Goal: Information Seeking & Learning: Learn about a topic

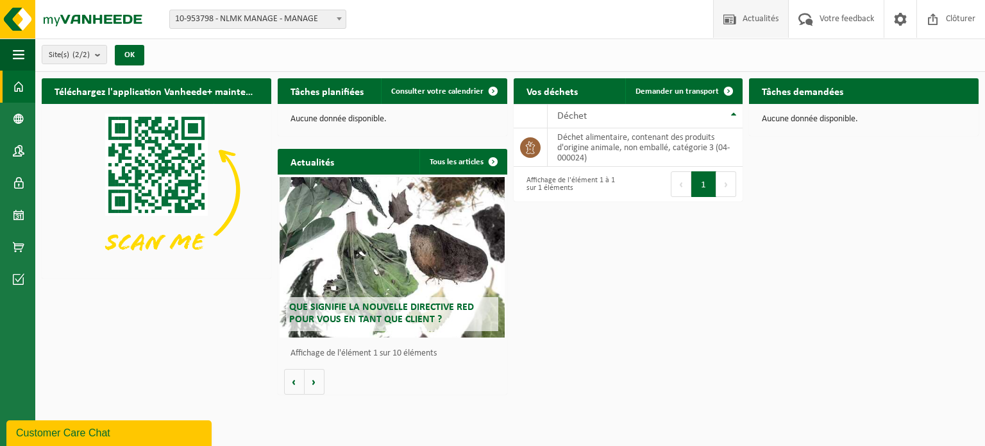
click at [723, 15] on span at bounding box center [729, 19] width 19 height 38
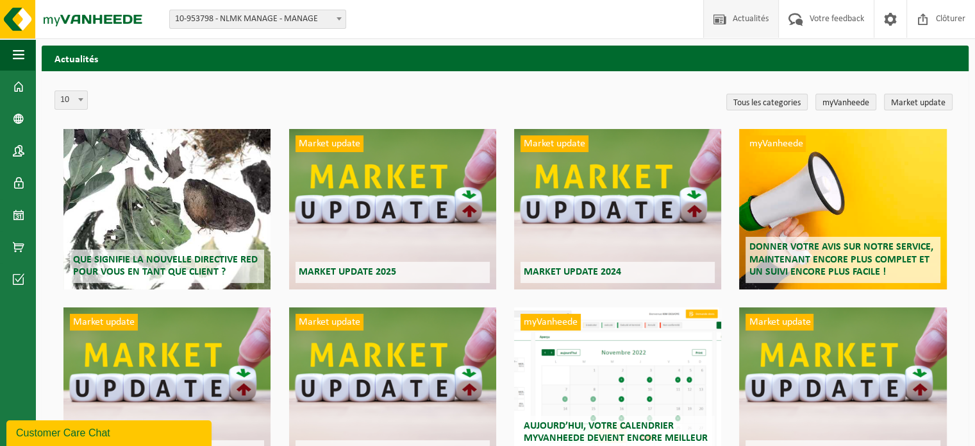
click at [189, 261] on span "Que signifie la nouvelle directive RED pour vous en tant que client ?" at bounding box center [165, 266] width 185 height 22
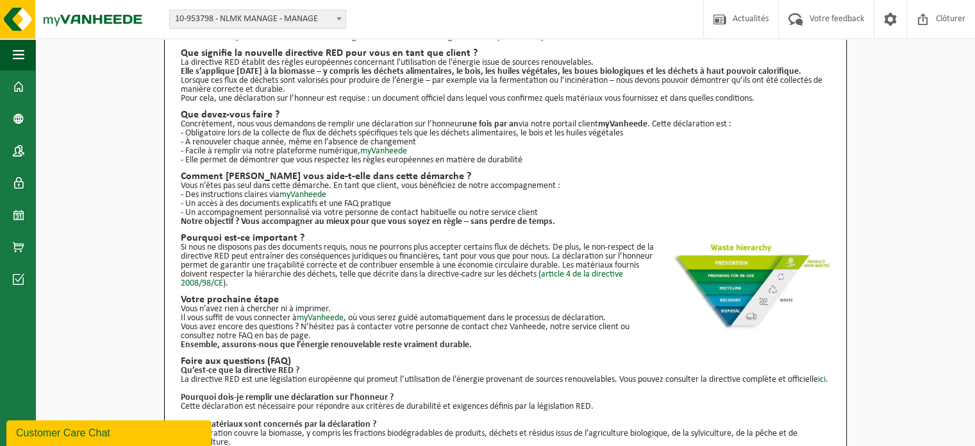
scroll to position [179, 0]
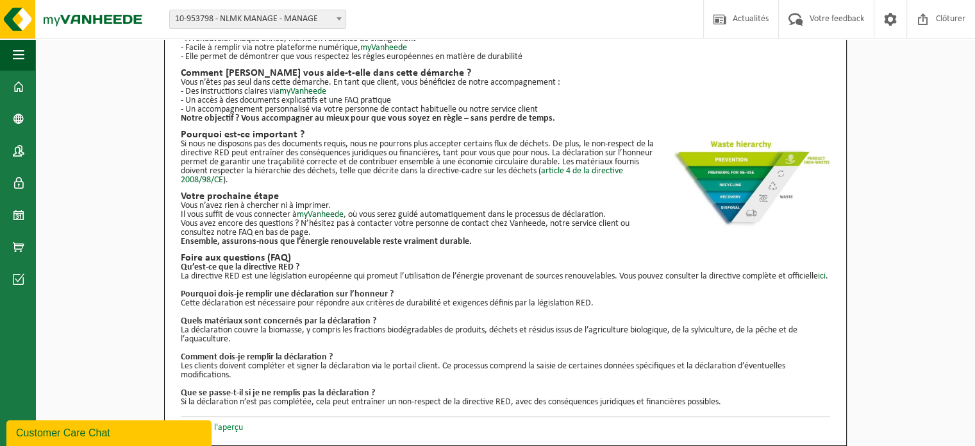
click at [229, 429] on link "Retour à l'aperçu" at bounding box center [212, 428] width 62 height 10
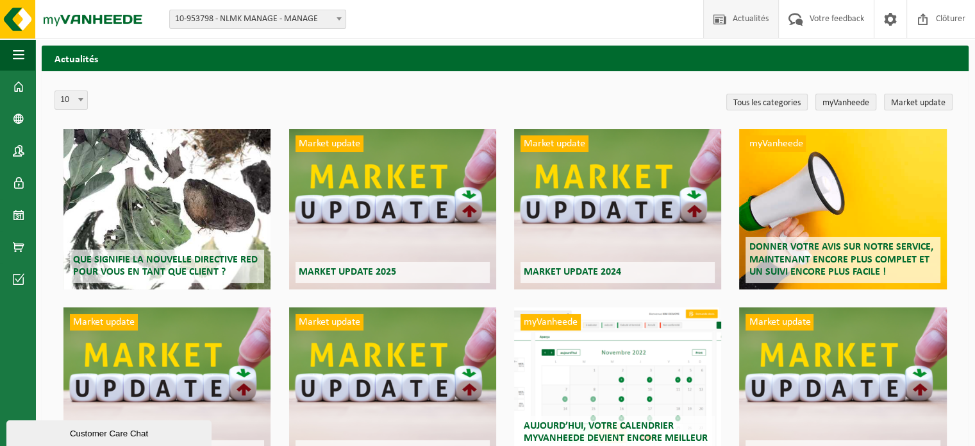
click at [850, 103] on link "myVanheede" at bounding box center [846, 102] width 61 height 17
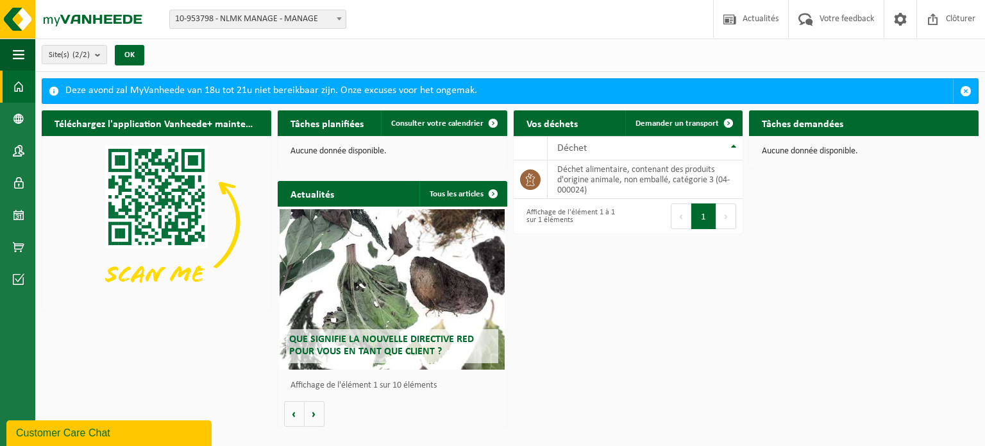
drag, startPoint x: 762, startPoint y: 24, endPoint x: 798, endPoint y: 73, distance: 60.5
click at [762, 24] on span "Actualités" at bounding box center [760, 19] width 42 height 38
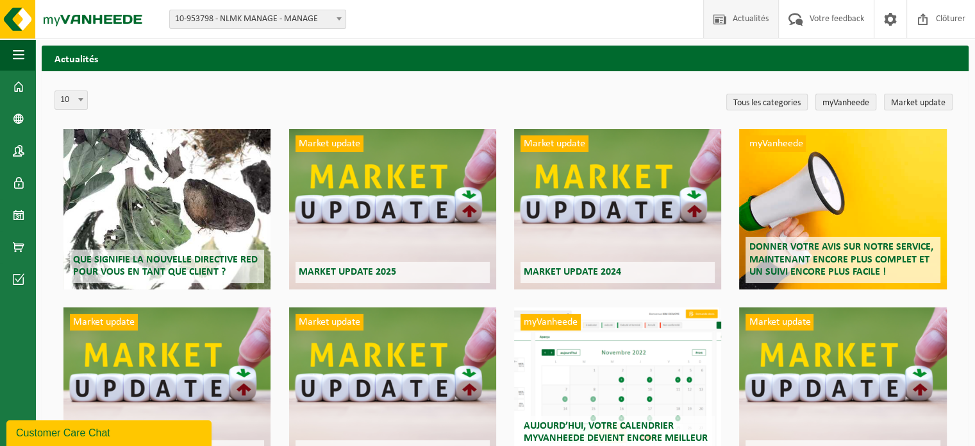
click at [834, 105] on link "myVanheede" at bounding box center [846, 102] width 61 height 17
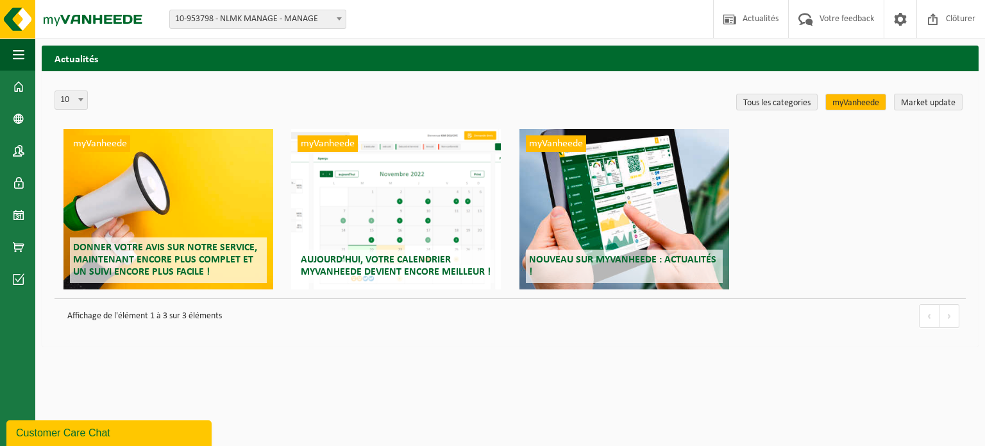
click at [192, 251] on span "Donner votre avis sur notre service, maintenant encore plus complet et un suivi…" at bounding box center [165, 259] width 184 height 35
click at [764, 105] on link "Tous les categories" at bounding box center [776, 102] width 81 height 17
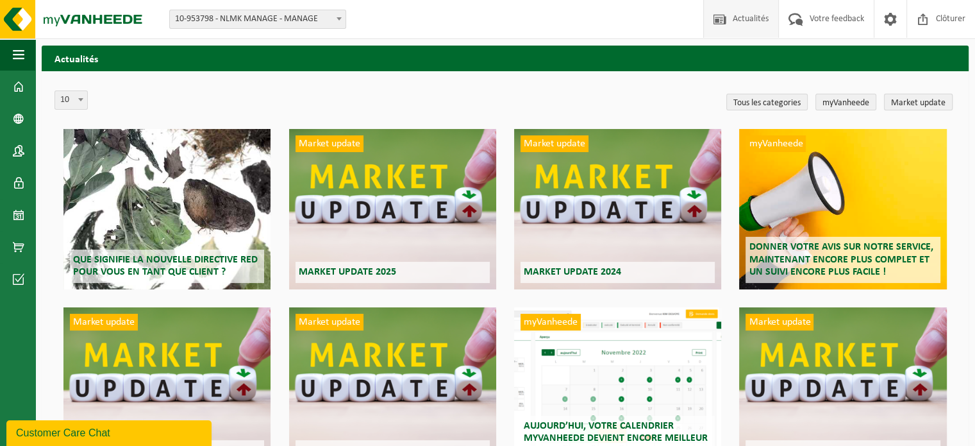
click at [939, 105] on link "Market update" at bounding box center [918, 102] width 69 height 17
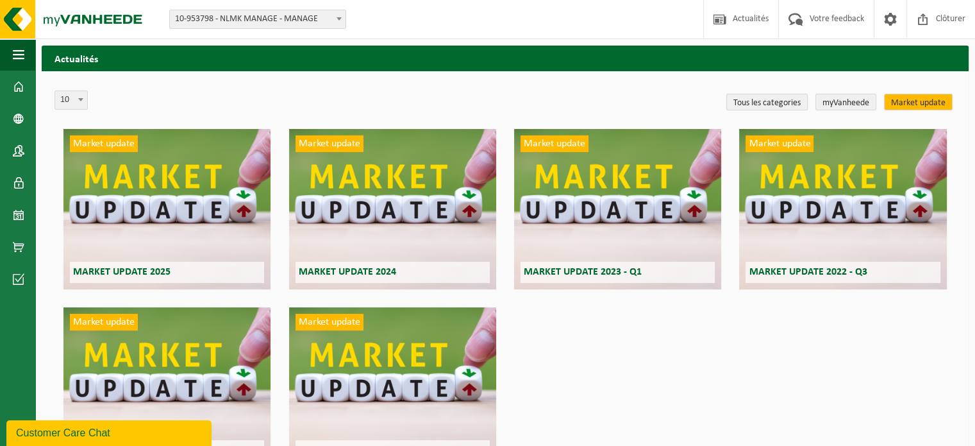
click at [775, 105] on link "Tous les categories" at bounding box center [767, 102] width 81 height 17
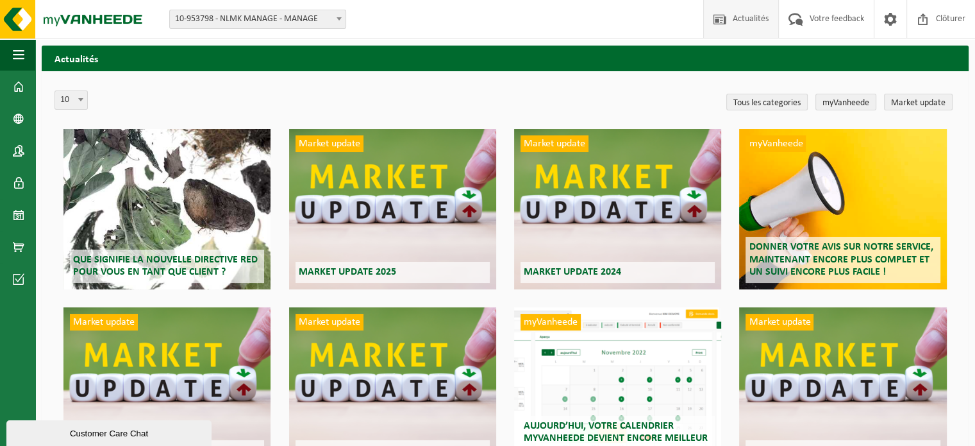
click at [146, 249] on h2 "Que signifie la nouvelle directive RED pour vous en tant que client ?" at bounding box center [167, 265] width 194 height 33
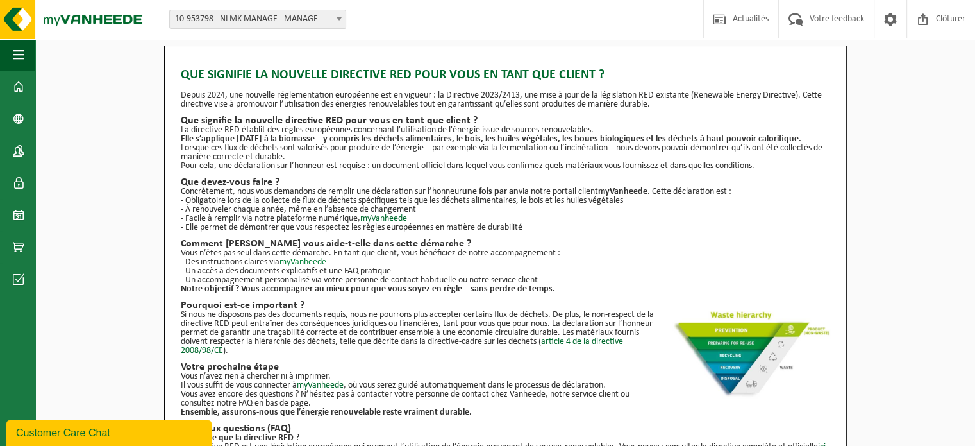
scroll to position [179, 0]
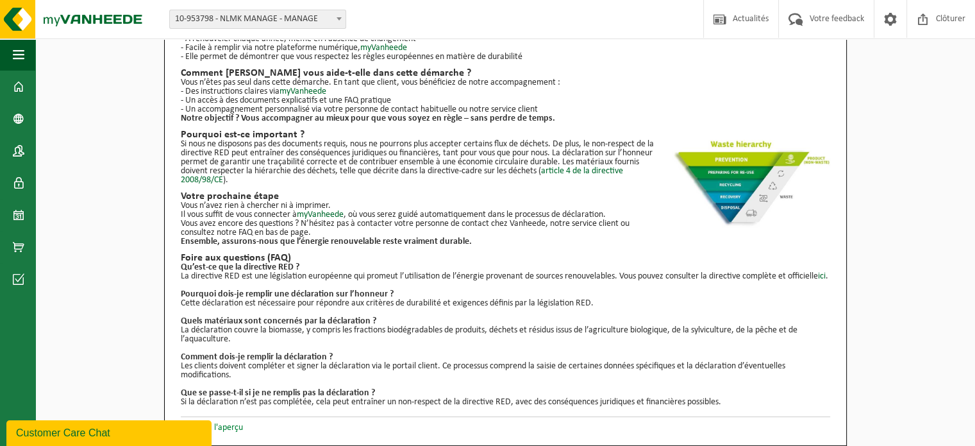
click at [225, 428] on link "Retour à l'aperçu" at bounding box center [212, 428] width 62 height 10
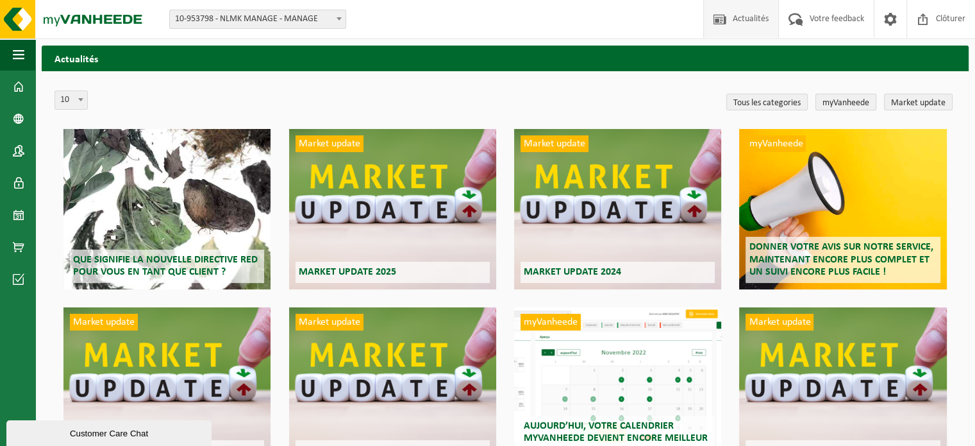
click at [834, 98] on link "myVanheede" at bounding box center [846, 102] width 61 height 17
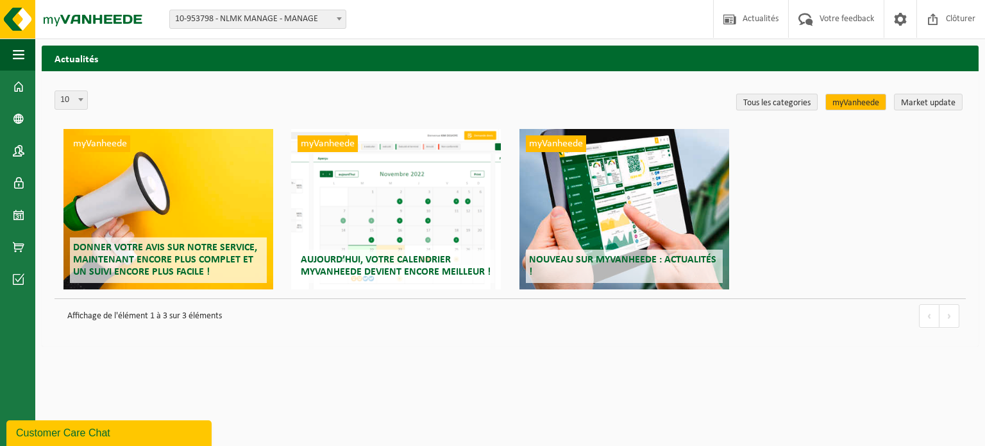
click at [752, 103] on link "Tous les categories" at bounding box center [776, 102] width 81 height 17
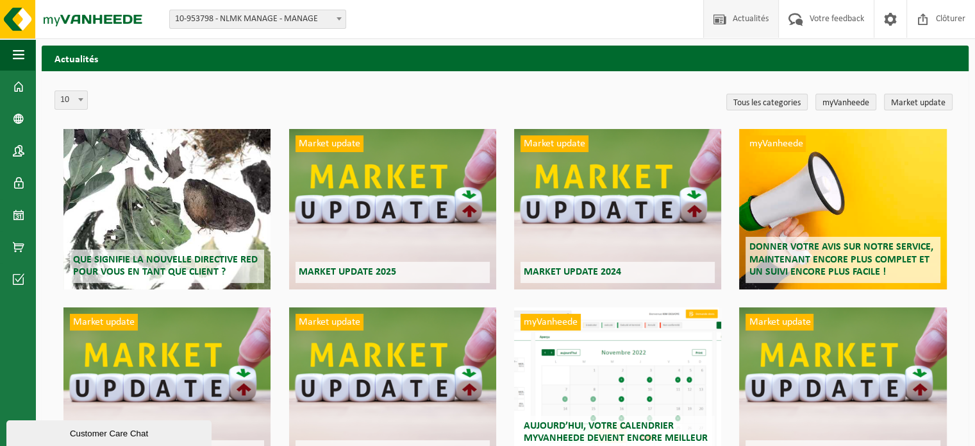
click at [750, 24] on span "Actualités" at bounding box center [751, 19] width 42 height 38
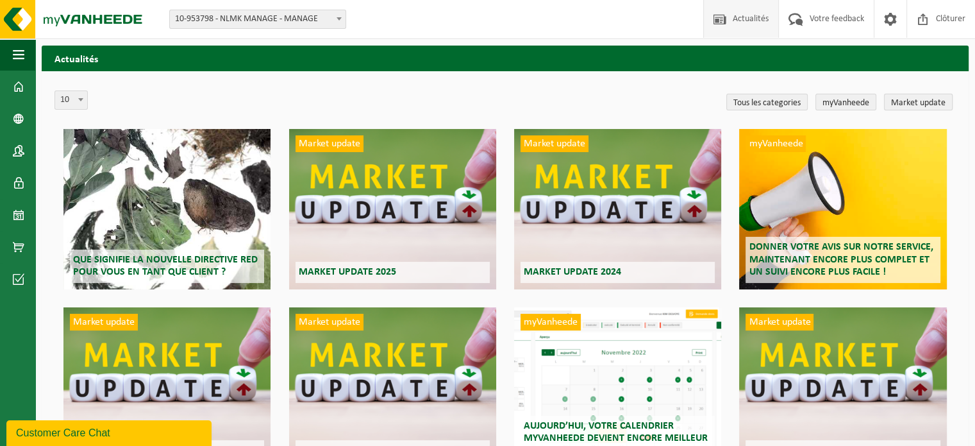
click at [902, 104] on link "Market update" at bounding box center [918, 102] width 69 height 17
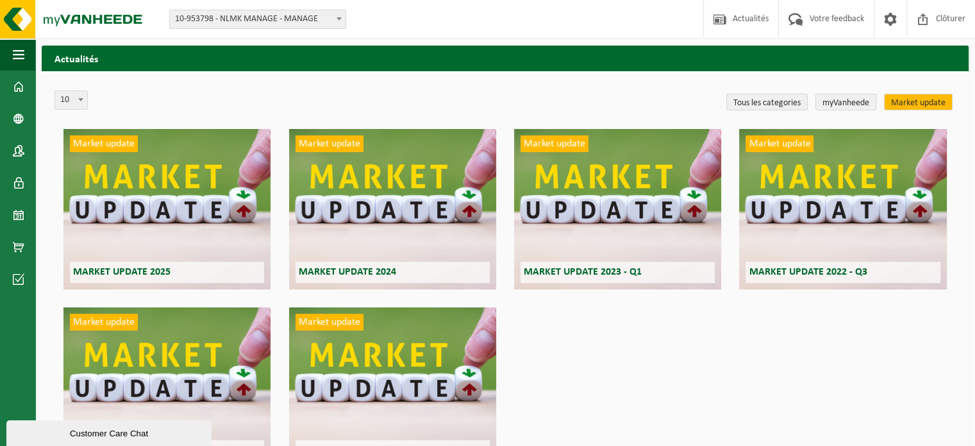
click at [836, 101] on link "myVanheede" at bounding box center [846, 102] width 61 height 17
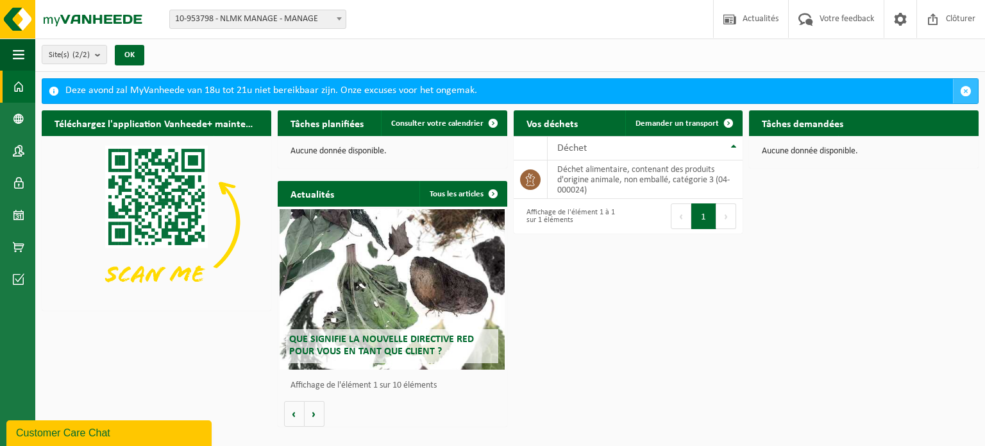
click at [969, 91] on span "button" at bounding box center [966, 91] width 12 height 12
